Goal: Information Seeking & Learning: Learn about a topic

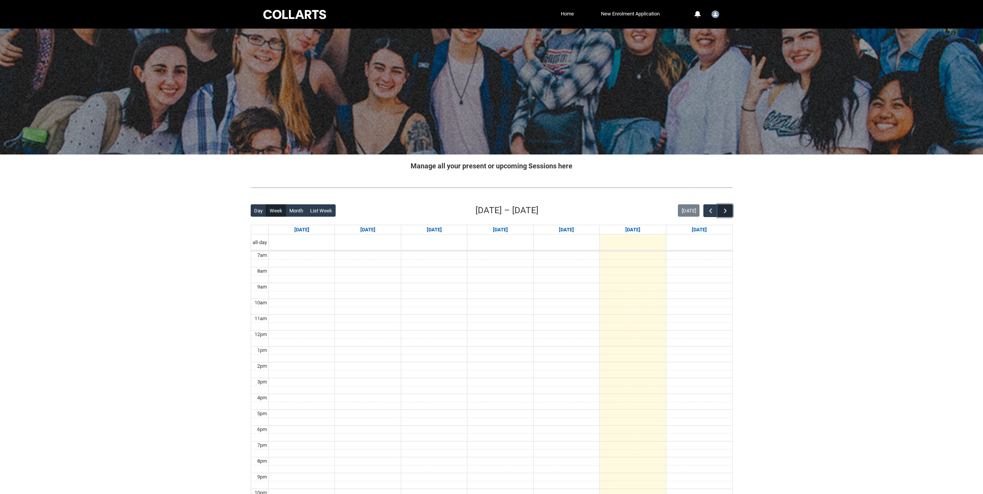
click at [720, 205] on button "button" at bounding box center [725, 210] width 15 height 13
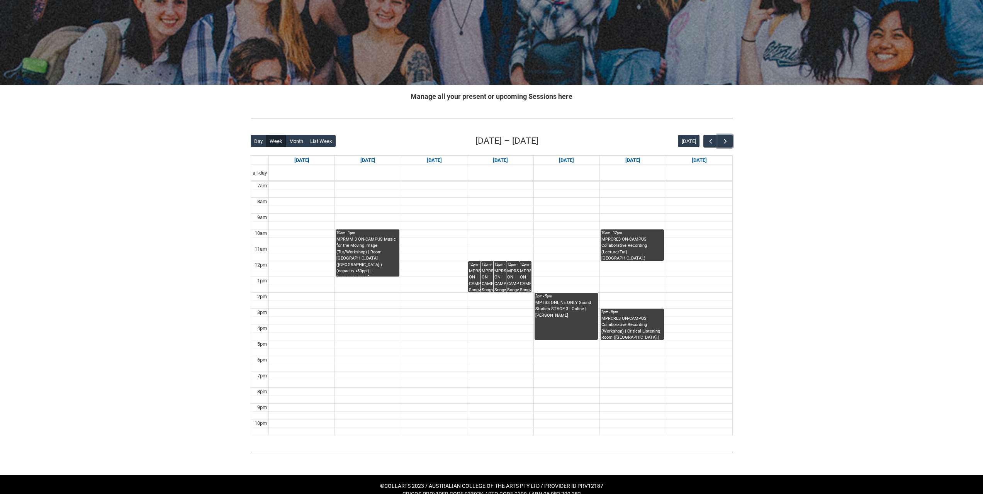
scroll to position [81, 0]
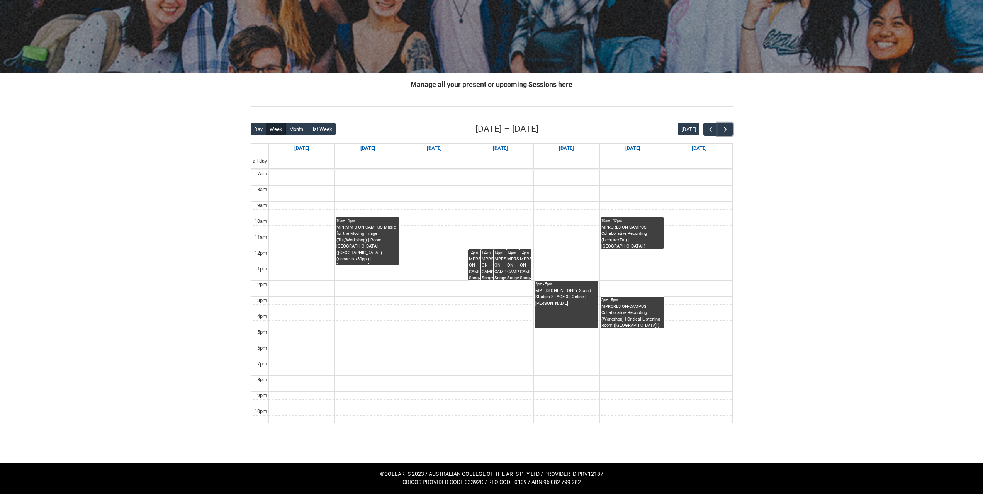
click at [564, 290] on div "MPTB3 ONLINE ONLY Sound Studies STAGE 3 | Online | [PERSON_NAME]" at bounding box center [566, 297] width 62 height 19
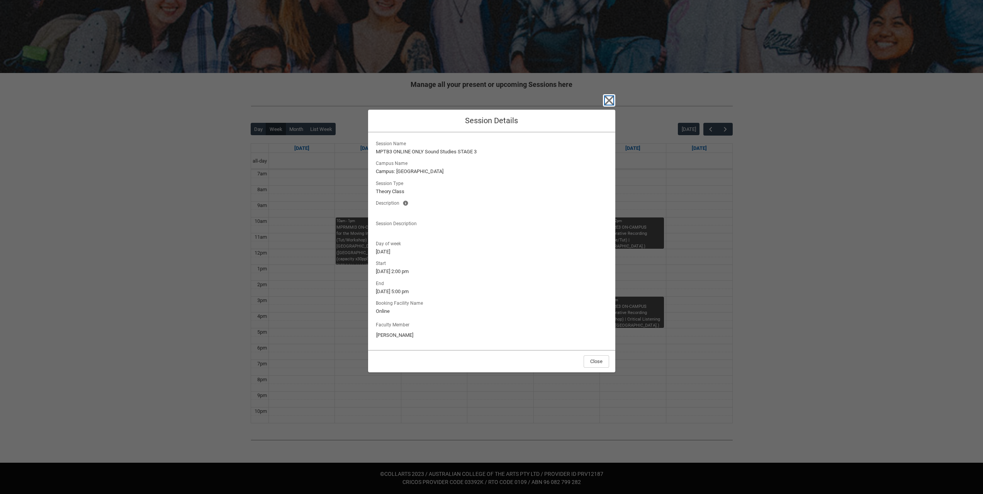
click at [607, 102] on icon "button" at bounding box center [608, 100] width 9 height 9
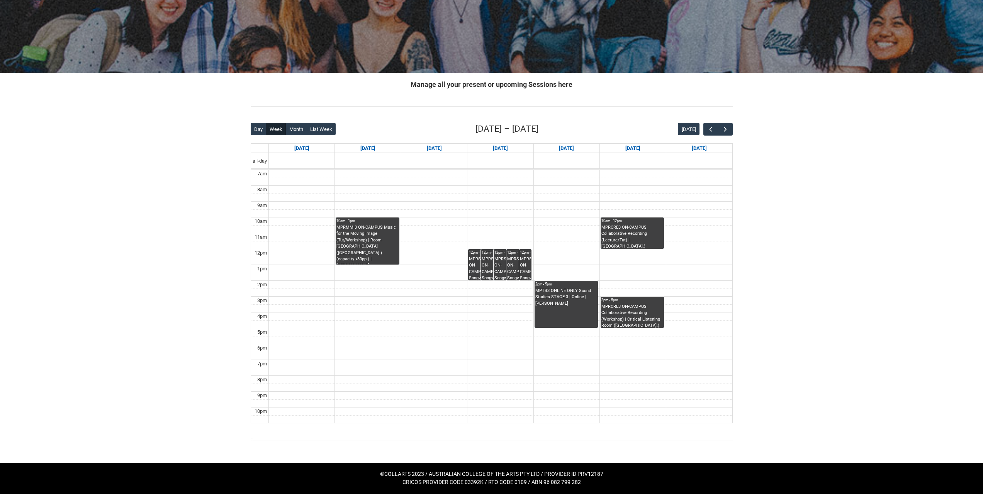
click at [501, 263] on div "MPRSPR3 ON-CAMPUS Songwriter Producer WED 12:00-2:00 | Ensemble Room 5 ([GEOGRA…" at bounding box center [506, 268] width 24 height 24
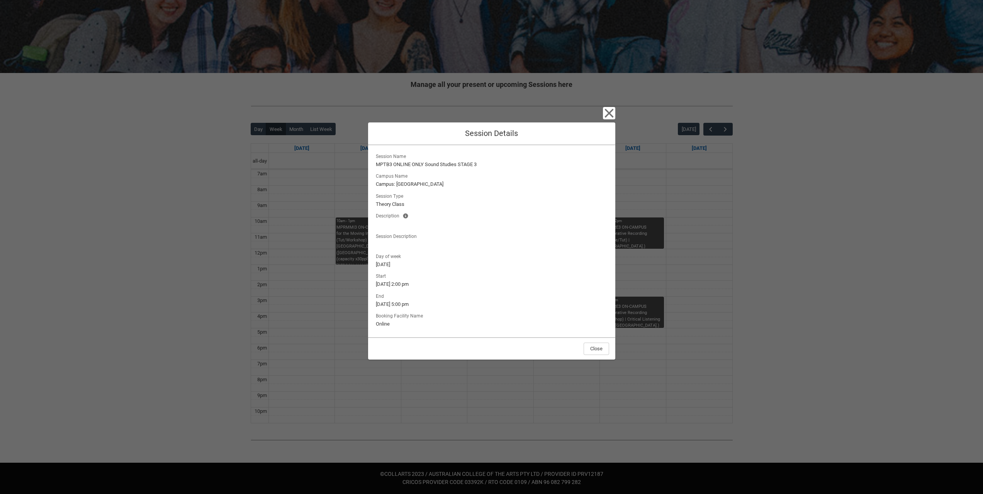
click at [781, 214] on div "Close Session Details Session Name MPTB3 ONLINE ONLY Sound Studies STAGE 3 Camp…" at bounding box center [491, 247] width 983 height 494
click at [604, 120] on div "Close Session Details Session Name MPRSPR3 ON-CAMPUS Songwriter Producer WED 12…" at bounding box center [491, 247] width 247 height 494
click at [603, 112] on icon "button" at bounding box center [609, 113] width 12 height 12
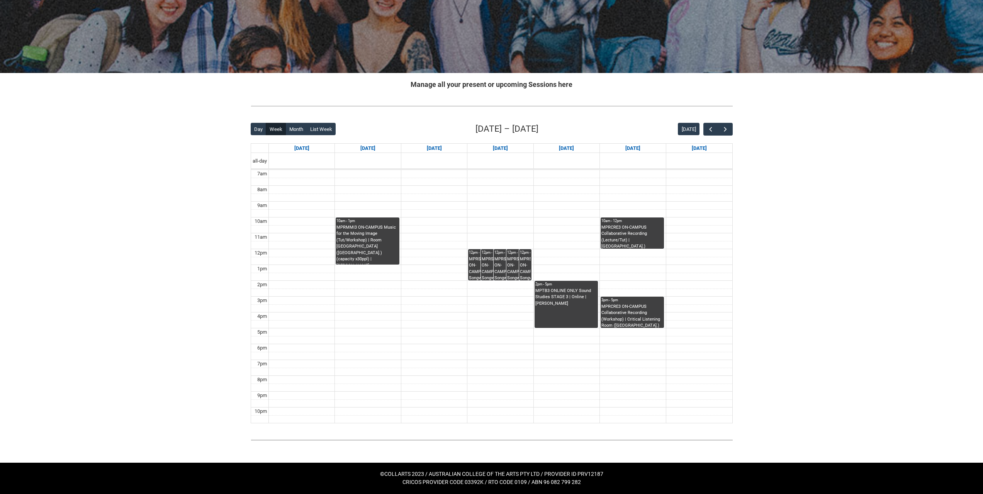
click at [64, 288] on div "Skip to Main Content Collarts Education Community Home New Enrolment Applicatio…" at bounding box center [491, 206] width 983 height 575
click at [478, 271] on div "MPRSPR3 ON-CAMPUS Songwriter Producer WED 12:00-2:00 | Ensemble Room 3 ([GEOGRA…" at bounding box center [481, 268] width 24 height 24
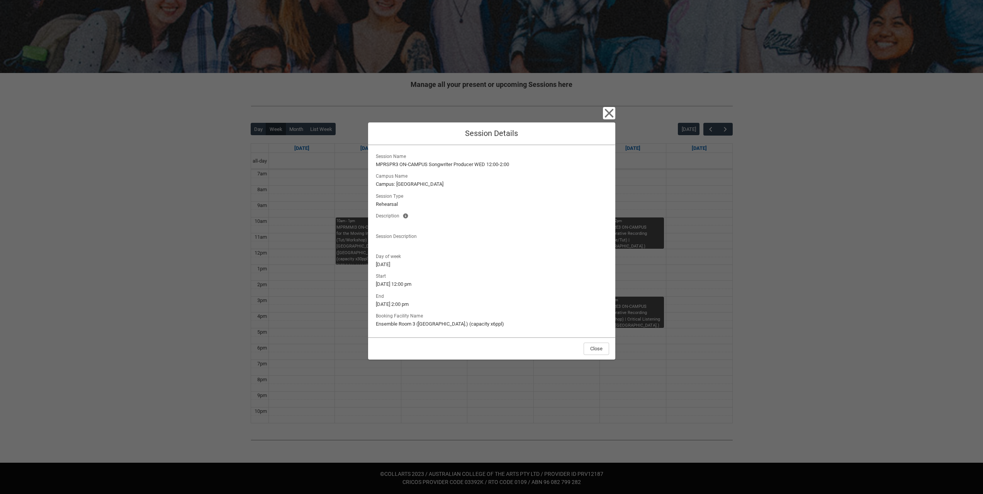
drag, startPoint x: 818, startPoint y: 140, endPoint x: 829, endPoint y: 135, distance: 11.9
click at [818, 140] on div "Close Session Details Session Name MPRSPR3 ON-CAMPUS Songwriter Producer WED 12…" at bounding box center [491, 247] width 983 height 494
drag, startPoint x: 602, startPoint y: 118, endPoint x: 612, endPoint y: 97, distance: 23.8
click at [604, 115] on div "Close Session Details Session Name MPRSPR3 ON-CAMPUS Songwriter Producer WED 12…" at bounding box center [491, 247] width 247 height 494
click at [606, 117] on icon "button" at bounding box center [608, 113] width 9 height 9
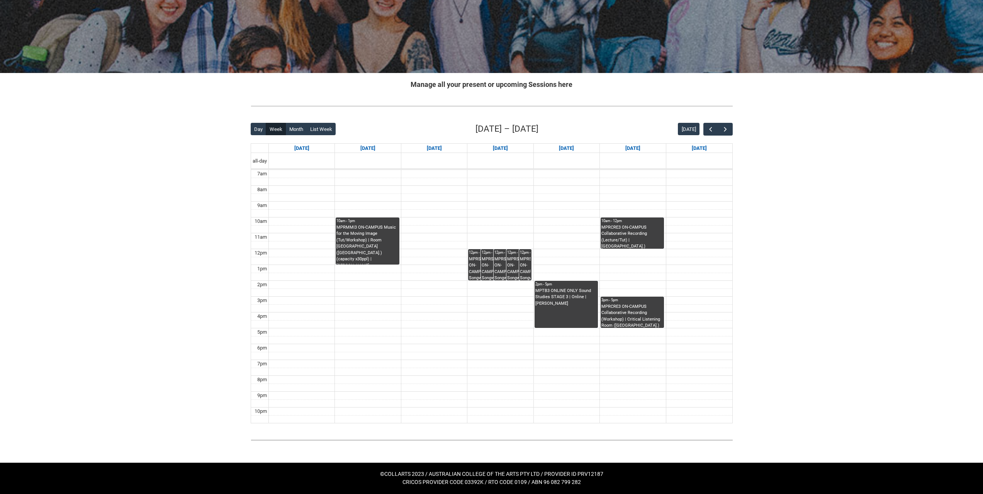
click at [916, 195] on div at bounding box center [491, 247] width 983 height 494
